Goal: Task Accomplishment & Management: Manage account settings

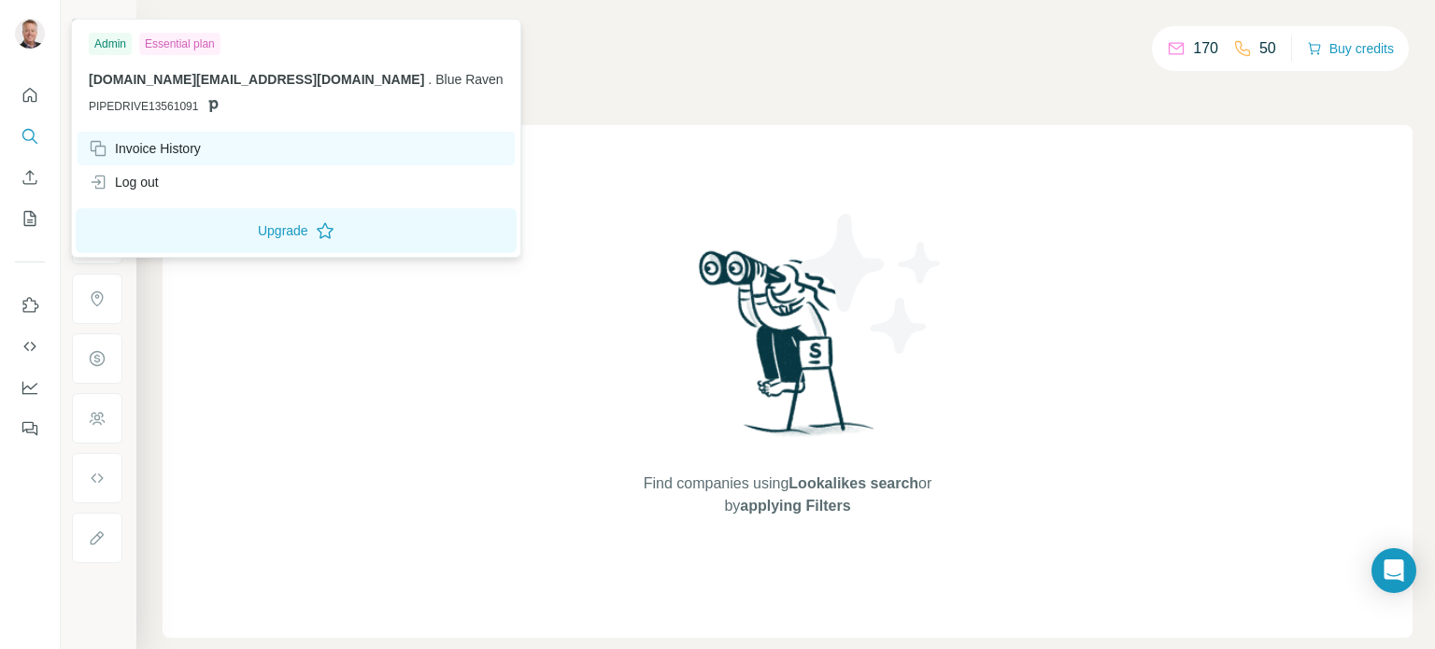
click at [140, 149] on div "Invoice History" at bounding box center [145, 148] width 112 height 19
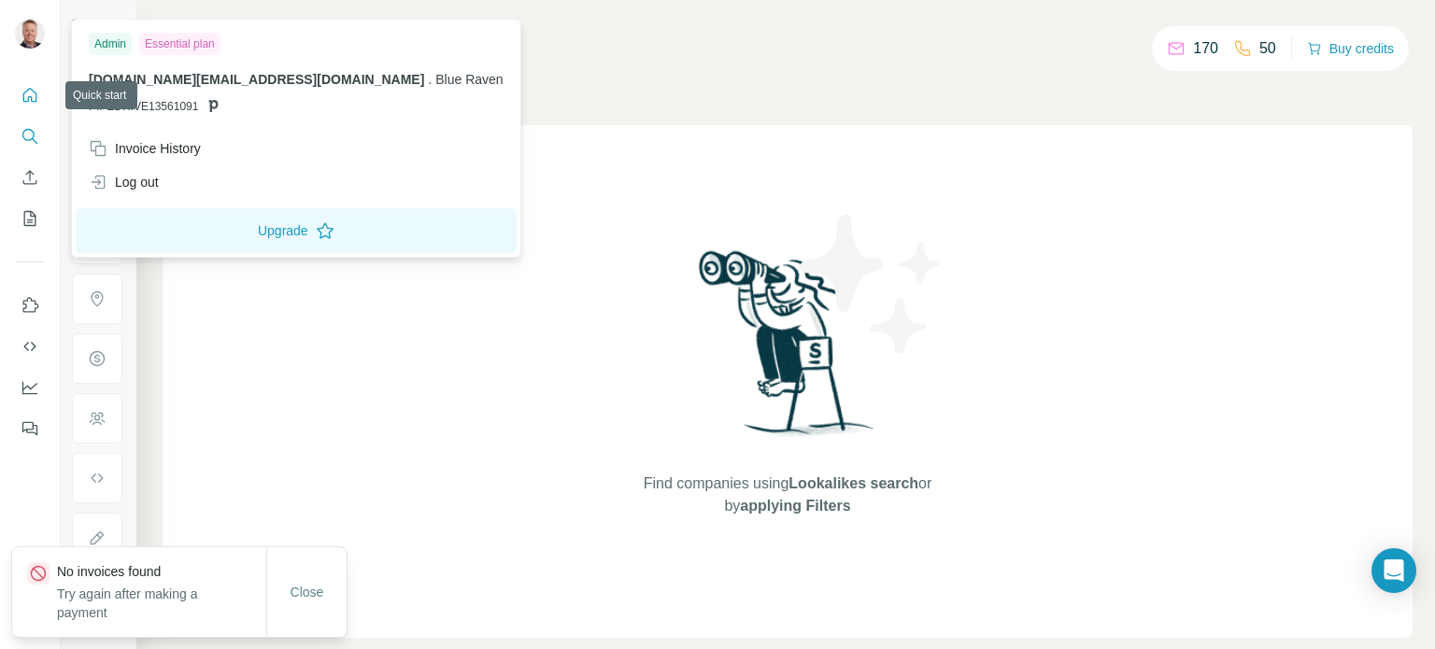
click at [28, 99] on icon "Quick start" at bounding box center [30, 95] width 14 height 14
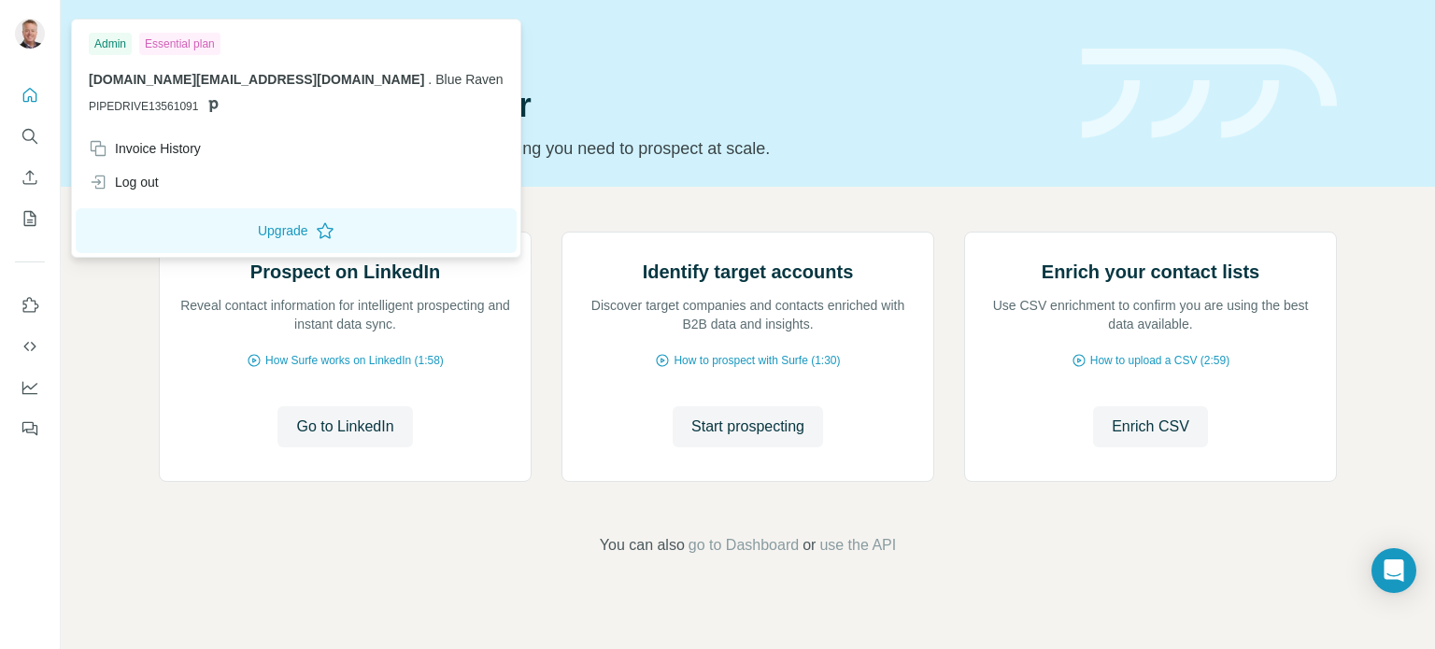
click at [20, 37] on img at bounding box center [30, 34] width 30 height 30
click at [179, 146] on div "Invoice History" at bounding box center [145, 148] width 112 height 19
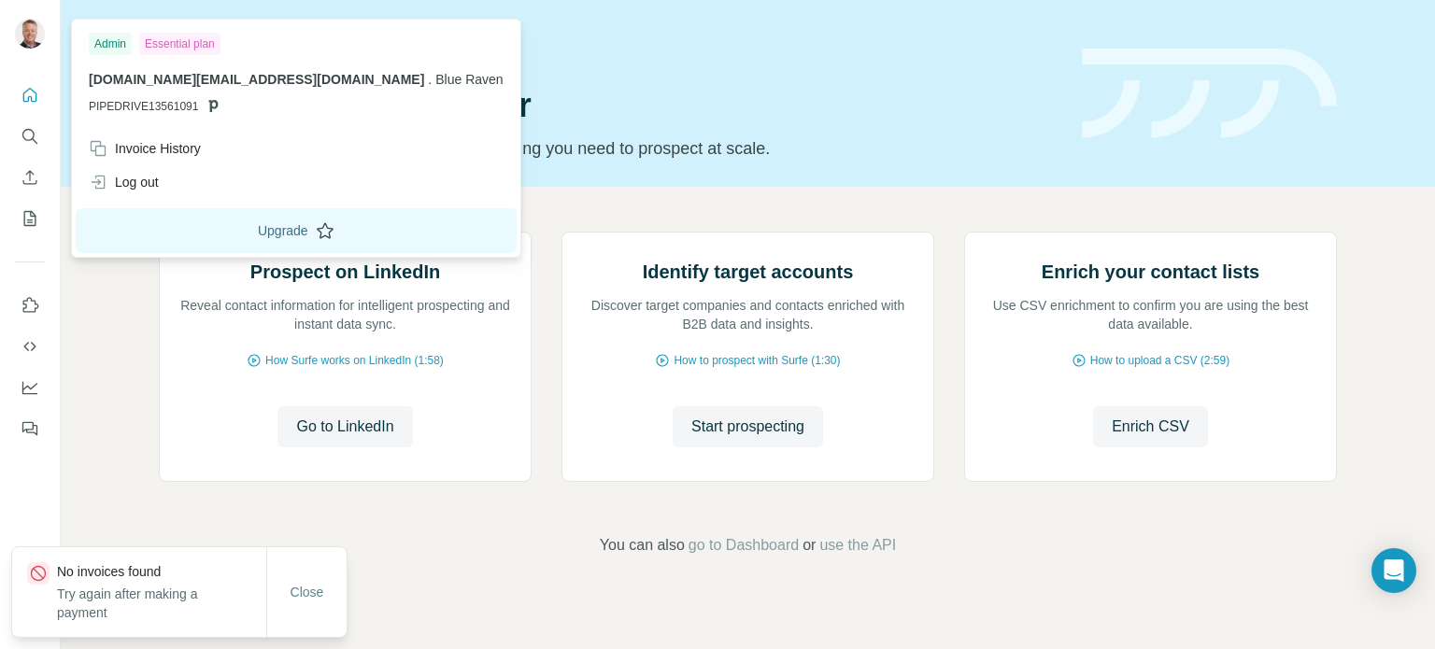
click at [193, 227] on button "Upgrade" at bounding box center [296, 230] width 441 height 45
